Goal: Task Accomplishment & Management: Manage account settings

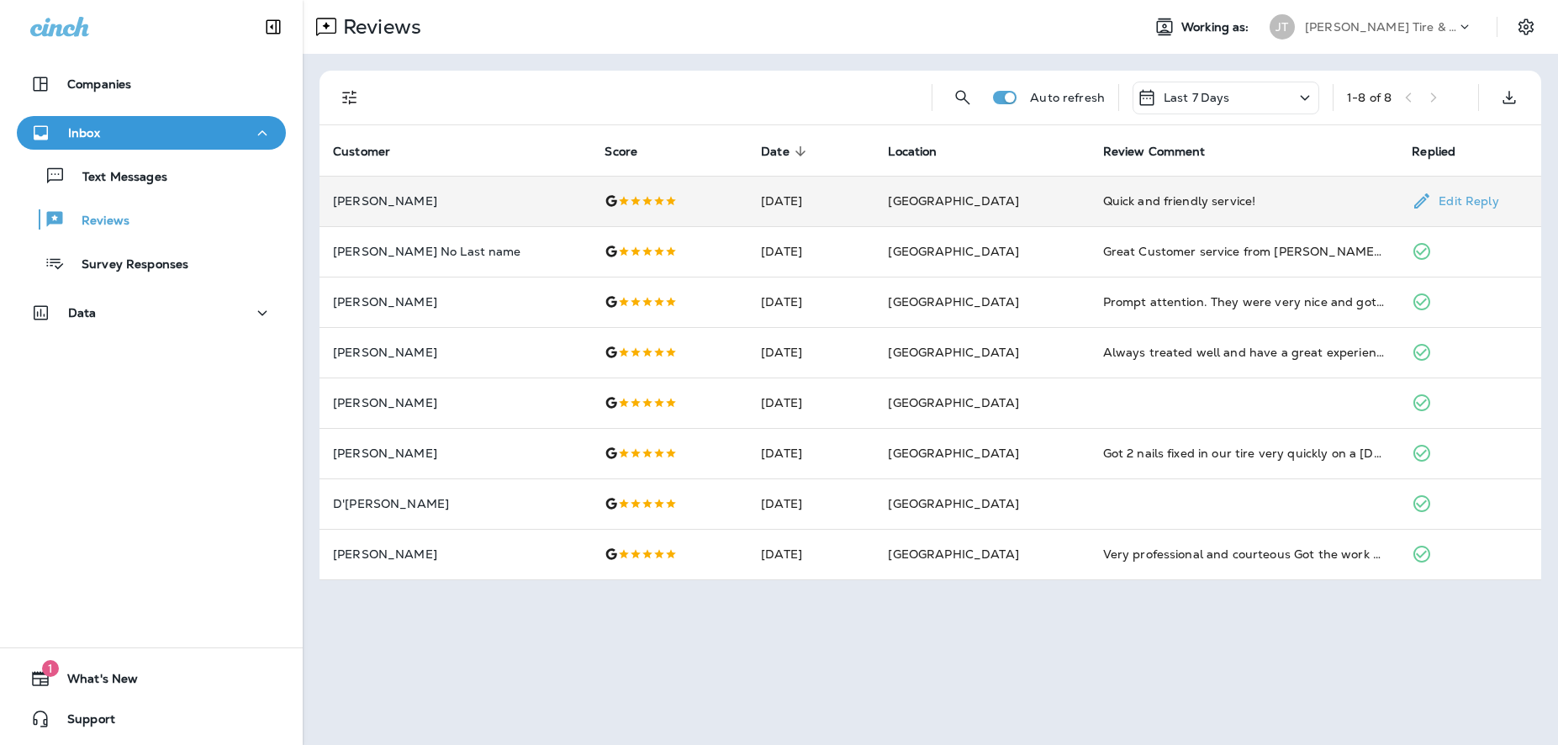
click at [962, 209] on td "[GEOGRAPHIC_DATA]" at bounding box center [981, 201] width 214 height 50
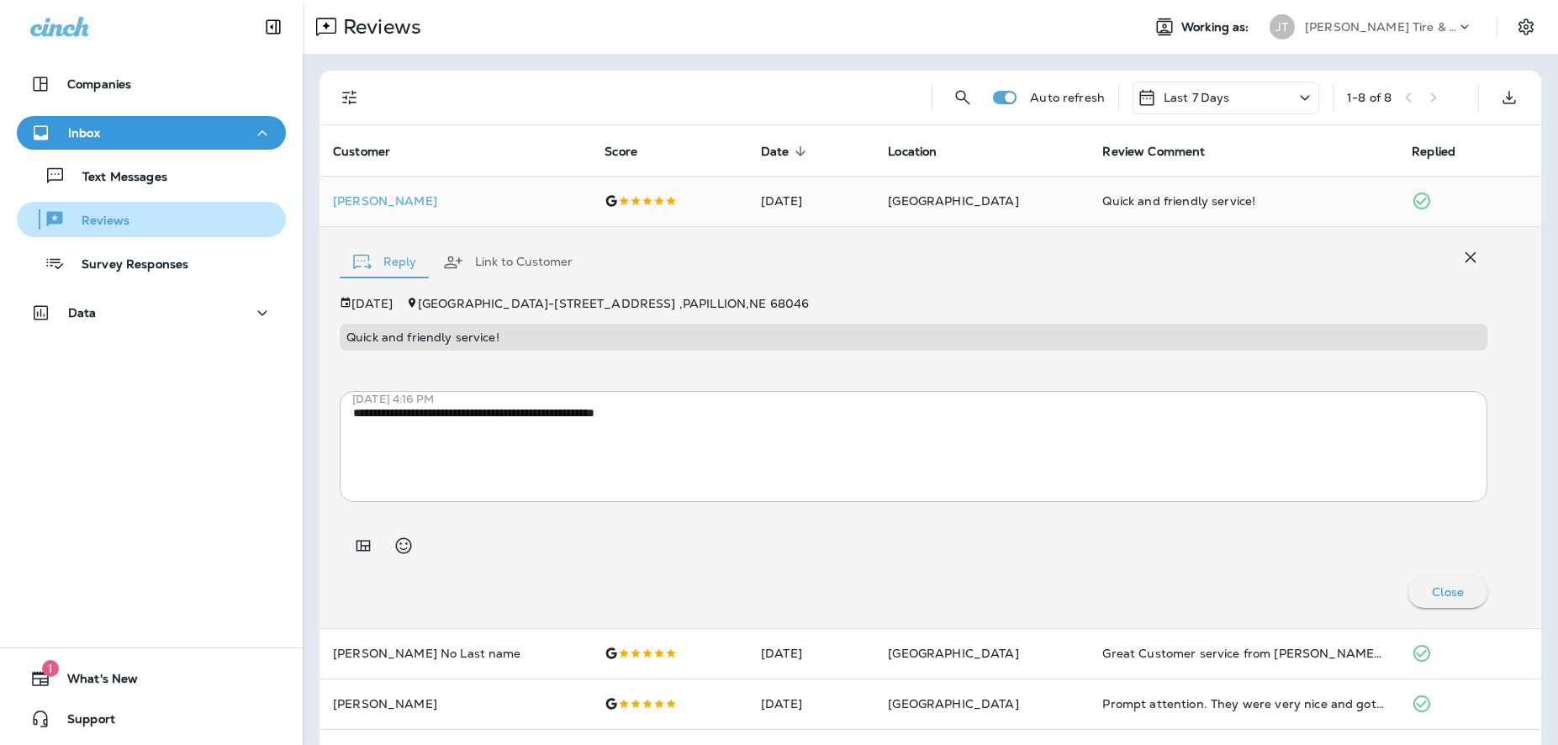
click at [125, 218] on p "Reviews" at bounding box center [97, 222] width 65 height 16
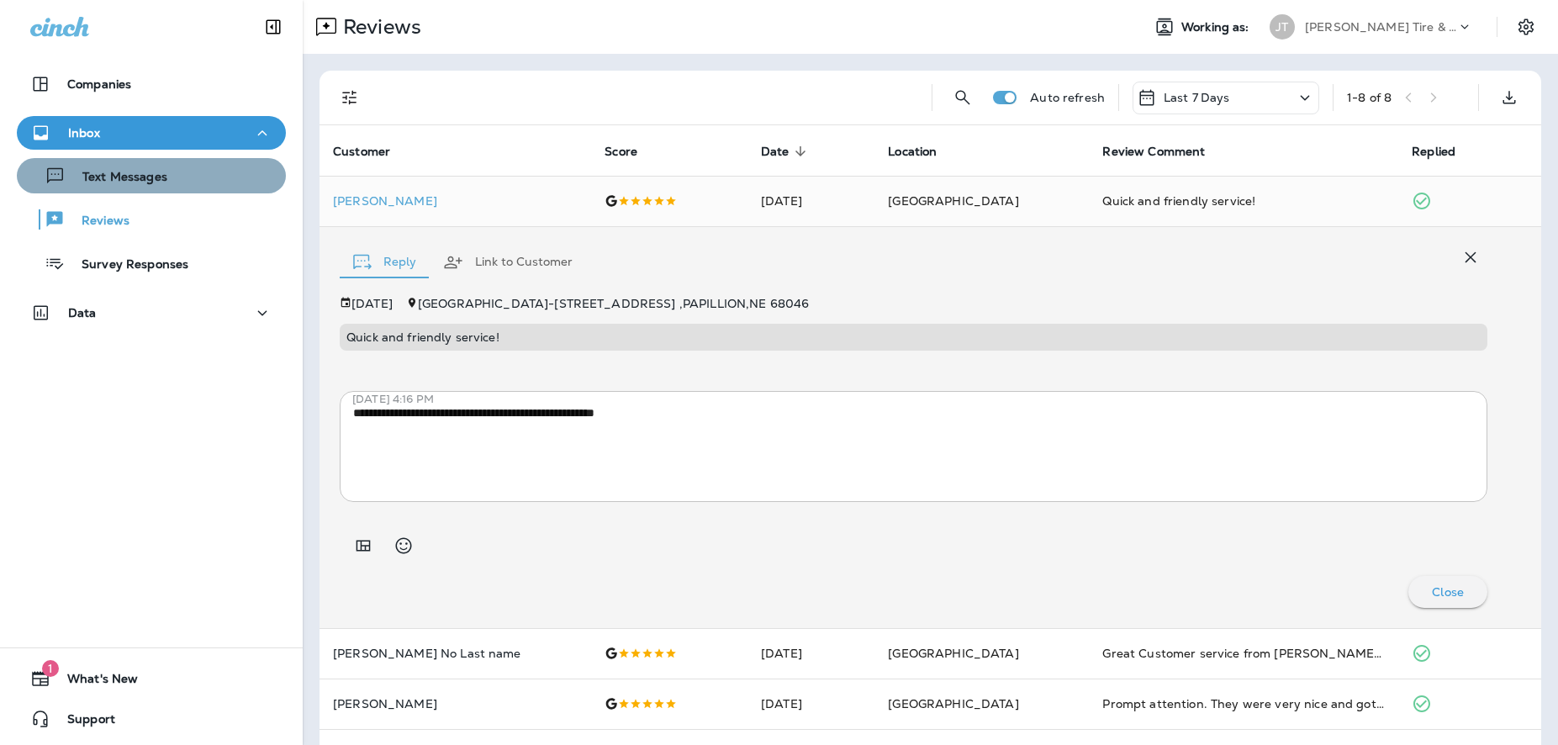
click at [152, 187] on div "Text Messages" at bounding box center [96, 175] width 144 height 25
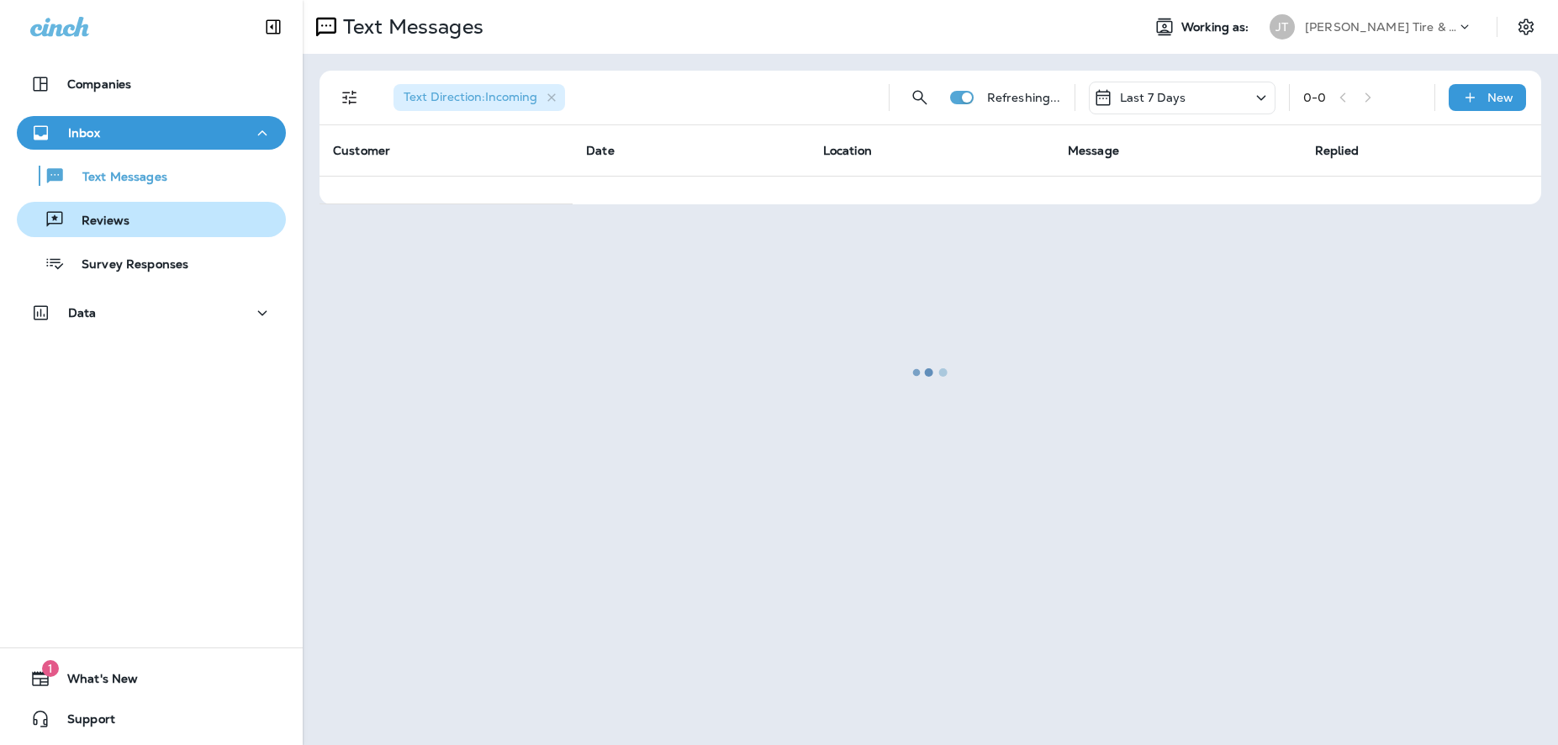
click at [121, 212] on div "Reviews" at bounding box center [77, 219] width 106 height 25
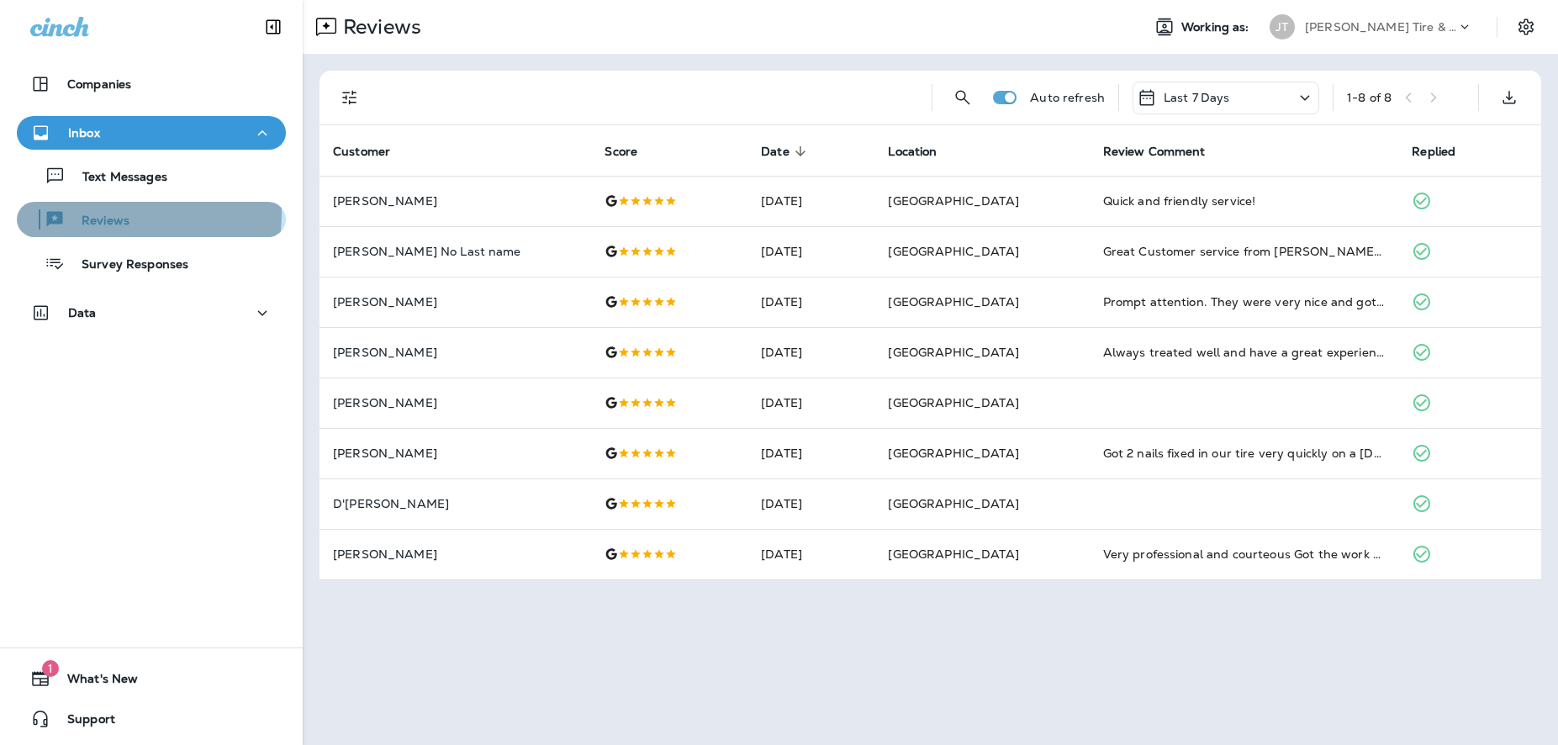
click at [88, 214] on p "Reviews" at bounding box center [97, 222] width 65 height 16
